Goal: Information Seeking & Learning: Learn about a topic

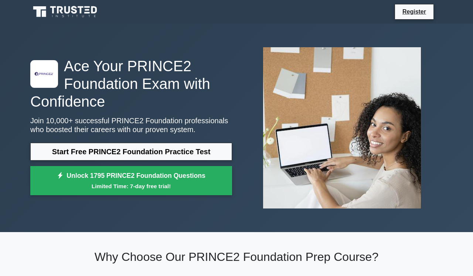
click at [101, 151] on link "Start Free PRINCE2 Foundation Practice Test" at bounding box center [131, 152] width 202 height 18
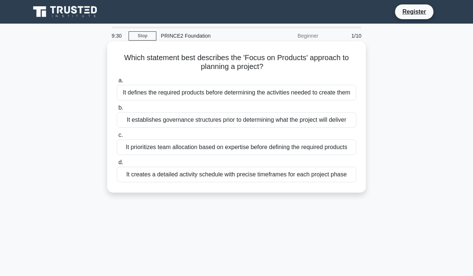
click at [209, 98] on div "It defines the required products before determining the activities needed to cr…" at bounding box center [237, 93] width 240 height 16
click at [117, 83] on input "a. It defines the required products before determining the activities needed to…" at bounding box center [117, 80] width 0 height 5
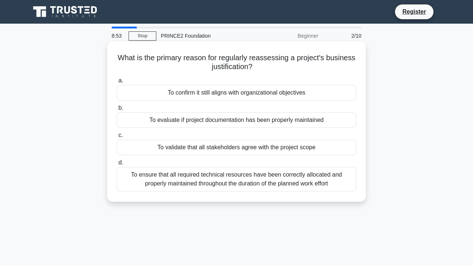
click at [174, 94] on div "To confirm it still aligns with organizational objectives" at bounding box center [237, 93] width 240 height 16
click at [117, 83] on input "a. To confirm it still aligns with organizational objectives" at bounding box center [117, 80] width 0 height 5
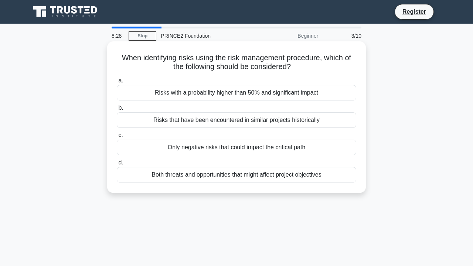
click at [193, 175] on div "Both threats and opportunities that might affect project objectives" at bounding box center [237, 175] width 240 height 16
click at [117, 165] on input "d. Both threats and opportunities that might affect project objectives" at bounding box center [117, 162] width 0 height 5
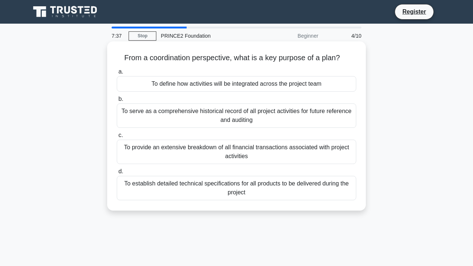
click at [226, 85] on div "To define how activities will be integrated across the project team" at bounding box center [237, 84] width 240 height 16
click at [117, 74] on input "a. To define how activities will be integrated across the project team" at bounding box center [117, 71] width 0 height 5
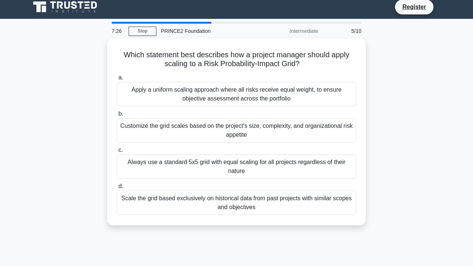
scroll to position [9, 0]
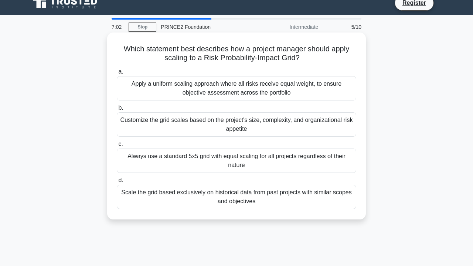
click at [221, 121] on div "Customize the grid scales based on the project's size, complexity, and organiza…" at bounding box center [237, 124] width 240 height 24
click at [117, 111] on input "b. Customize the grid scales based on the project's size, complexity, and organ…" at bounding box center [117, 108] width 0 height 5
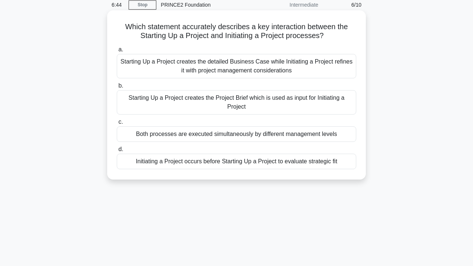
scroll to position [32, 0]
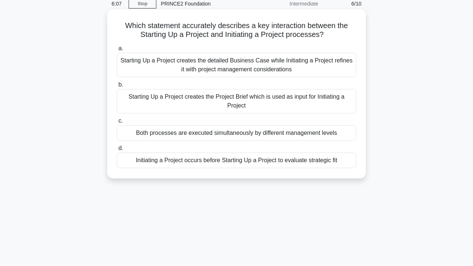
click at [220, 113] on div "Starting Up a Project creates the Project Brief which is used as input for Init…" at bounding box center [237, 101] width 240 height 24
click at [117, 87] on input "b. Starting Up a Project creates the Project Brief which is used as input for I…" at bounding box center [117, 84] width 0 height 5
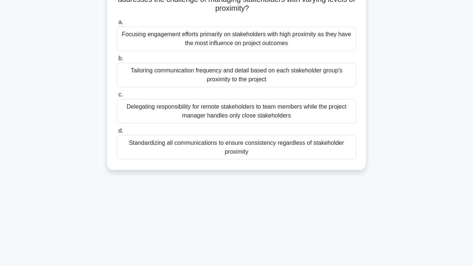
scroll to position [68, 0]
click at [236, 81] on div "Tailoring communication frequency and detail based on each stakeholder group's …" at bounding box center [237, 74] width 240 height 24
click at [117, 61] on input "b. Tailoring communication frequency and detail based on each stakeholder group…" at bounding box center [117, 58] width 0 height 5
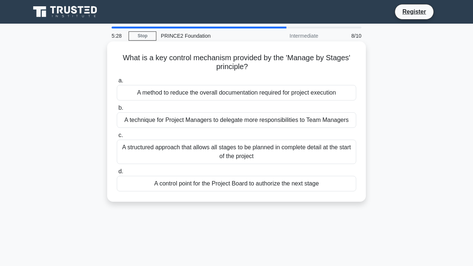
scroll to position [0, 0]
click at [240, 186] on div "A control point for the Project Board to authorize the next stage" at bounding box center [237, 184] width 240 height 16
click at [117, 174] on input "d. A control point for the Project Board to authorize the next stage" at bounding box center [117, 171] width 0 height 5
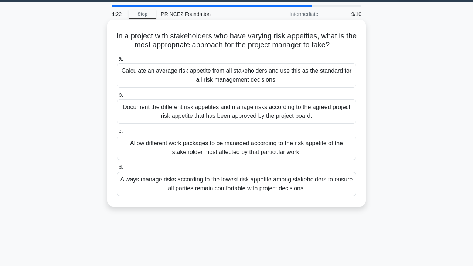
scroll to position [24, 0]
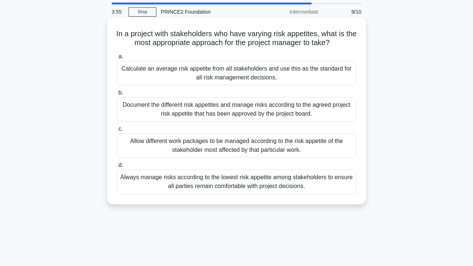
click at [242, 109] on div "Document the different risk appetites and manage risks according to the agreed …" at bounding box center [237, 109] width 240 height 24
click at [117, 95] on input "b. Document the different risk appetites and manage risks according to the agre…" at bounding box center [117, 93] width 0 height 5
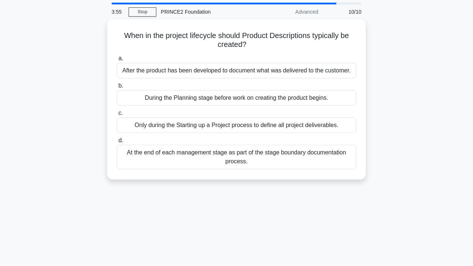
scroll to position [0, 0]
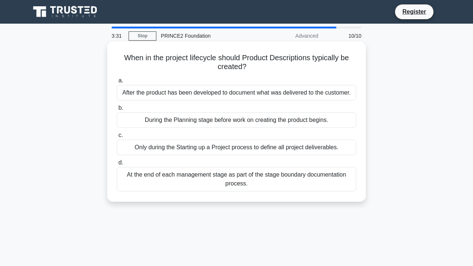
click at [239, 119] on div "During the Planning stage before work on creating the product begins." at bounding box center [237, 120] width 240 height 16
click at [117, 111] on input "b. During the Planning stage before work on creating the product begins." at bounding box center [117, 108] width 0 height 5
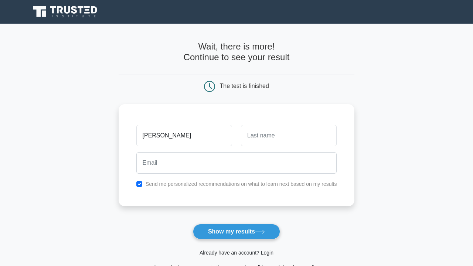
type input "[PERSON_NAME]"
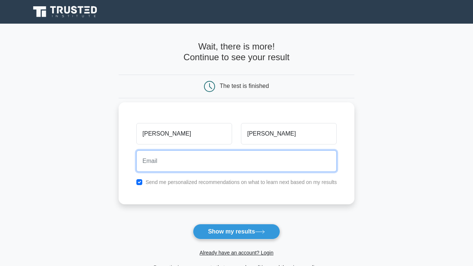
type input "[EMAIL_ADDRESS][DOMAIN_NAME]"
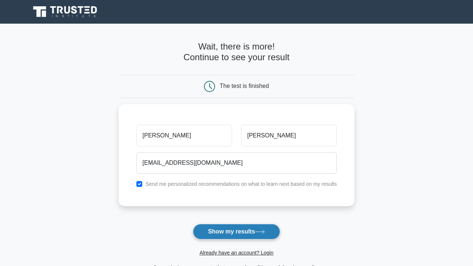
click at [236, 234] on button "Show my results" at bounding box center [236, 232] width 87 height 16
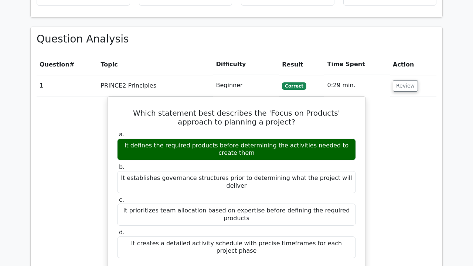
scroll to position [526, 0]
